Goal: Navigation & Orientation: Find specific page/section

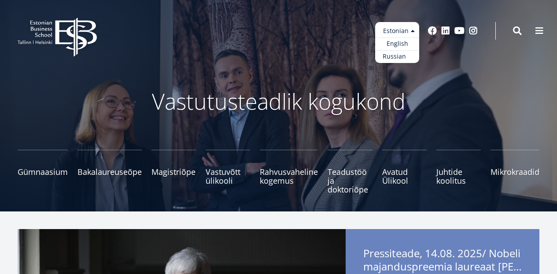
click at [395, 54] on link "Russian" at bounding box center [397, 56] width 44 height 13
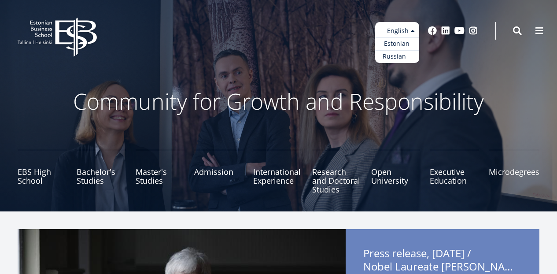
click at [399, 54] on link "Russian" at bounding box center [397, 56] width 44 height 13
click at [399, 53] on link "Russian" at bounding box center [397, 56] width 44 height 13
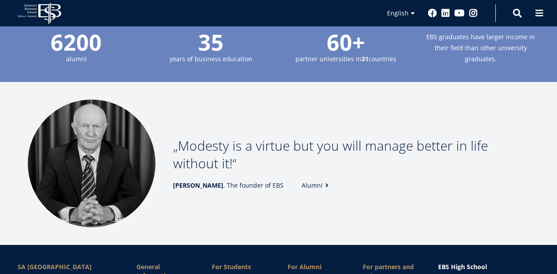
scroll to position [1019, 0]
